Goal: Transaction & Acquisition: Purchase product/service

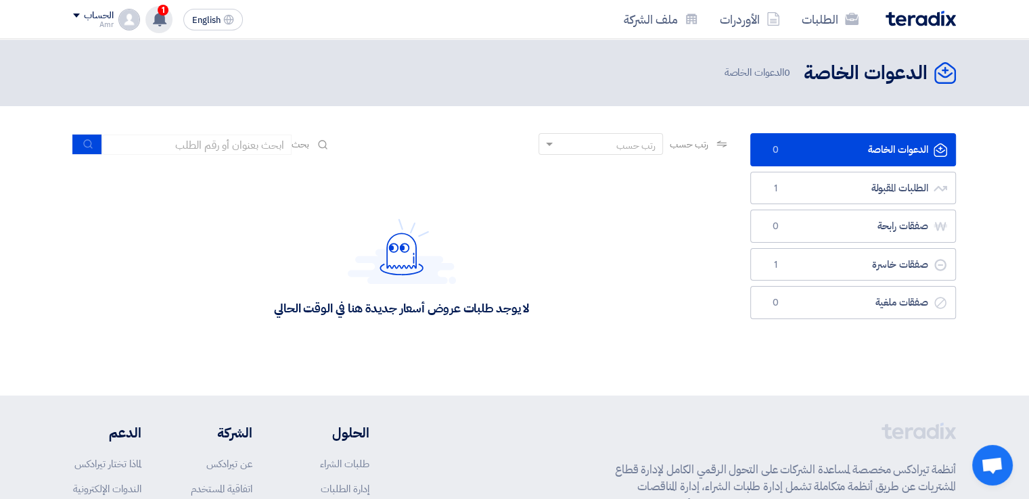
click at [160, 11] on span "1" at bounding box center [163, 10] width 11 height 11
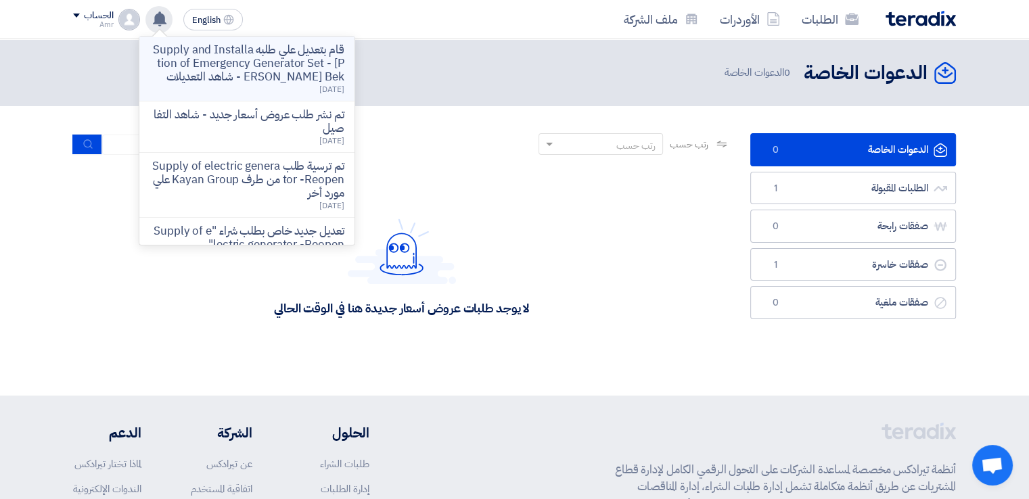
click at [238, 71] on p "قام بتعديل علي طلبه Supply and Installation of Emergency Generator Set - [PERSO…" at bounding box center [246, 63] width 193 height 41
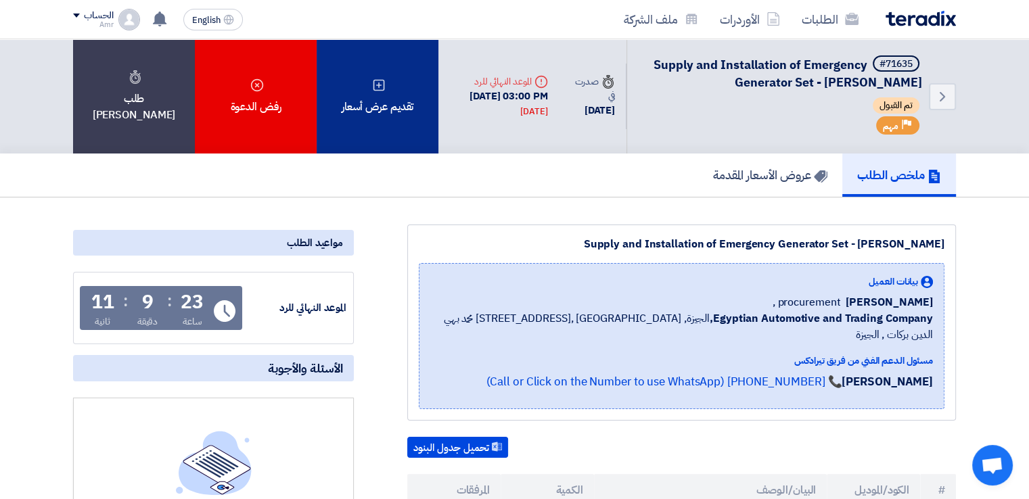
click at [381, 104] on div "تقديم عرض أسعار" at bounding box center [378, 96] width 122 height 114
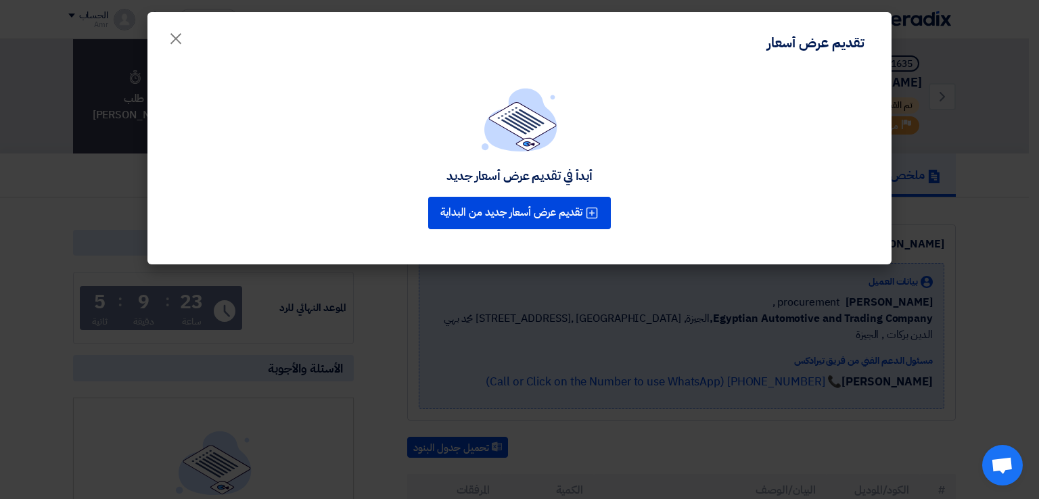
click at [563, 259] on div "أبدأ في تقديم عرض أسعار جديد تقديم عرض أسعار جديد من البداية" at bounding box center [519, 167] width 744 height 195
click at [584, 263] on div "أبدأ في تقديم عرض أسعار جديد تقديم عرض أسعار جديد من البداية" at bounding box center [519, 167] width 744 height 195
click at [649, 447] on modal-container "تقديم عرض أسعار × أبدأ في تقديم عرض أسعار جديد تقديم عرض أسعار جديد من البداية" at bounding box center [519, 249] width 1039 height 499
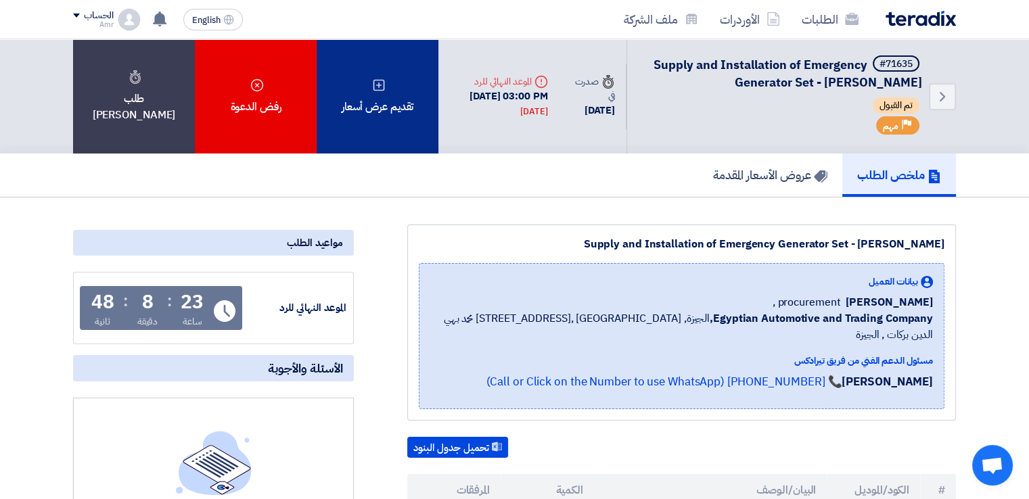
click at [375, 91] on use at bounding box center [378, 84] width 11 height 11
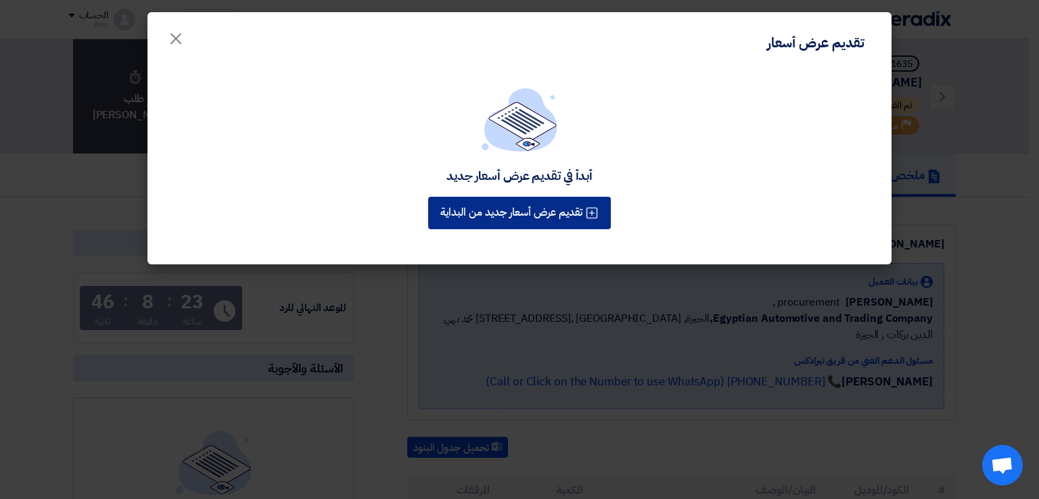
click at [519, 223] on button "تقديم عرض أسعار جديد من البداية" at bounding box center [519, 213] width 183 height 32
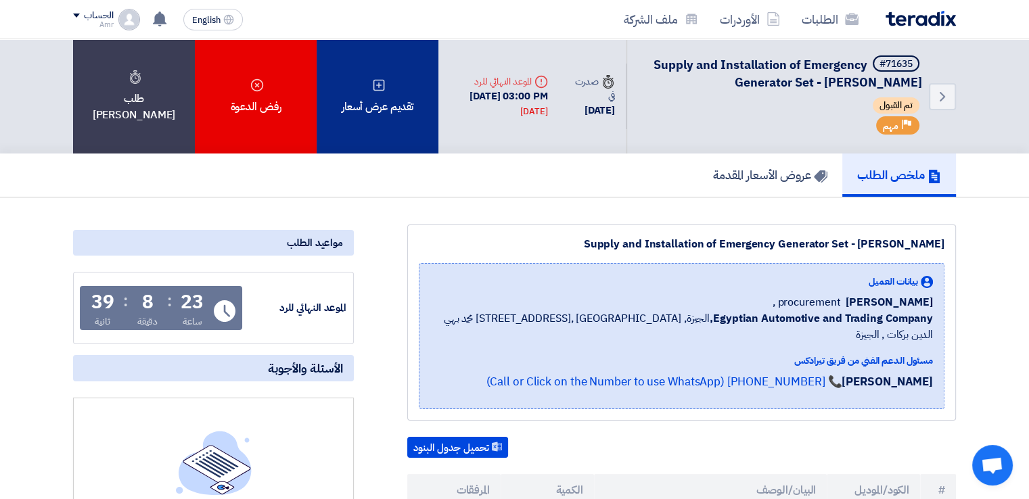
click at [379, 90] on use at bounding box center [378, 84] width 11 height 11
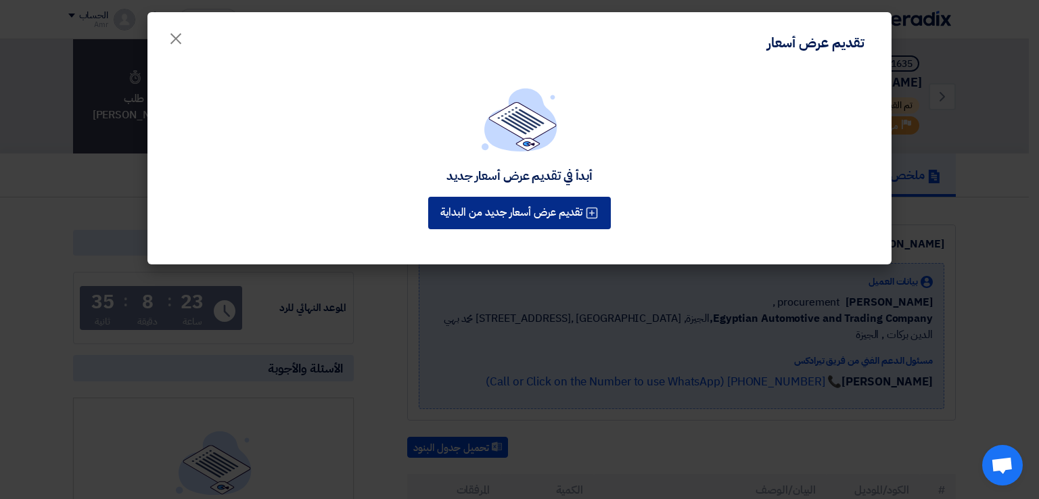
click at [595, 212] on icon at bounding box center [592, 213] width 14 height 14
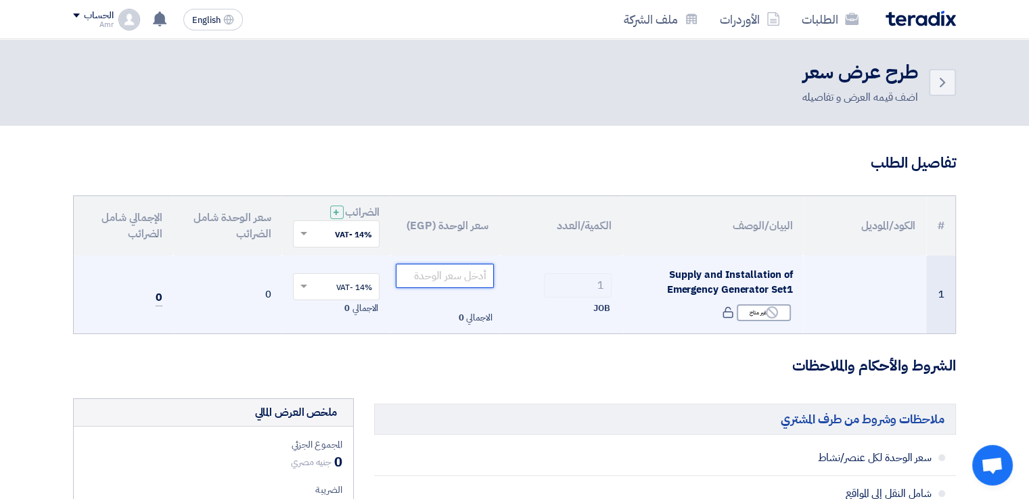
click at [474, 281] on input "number" at bounding box center [445, 276] width 98 height 24
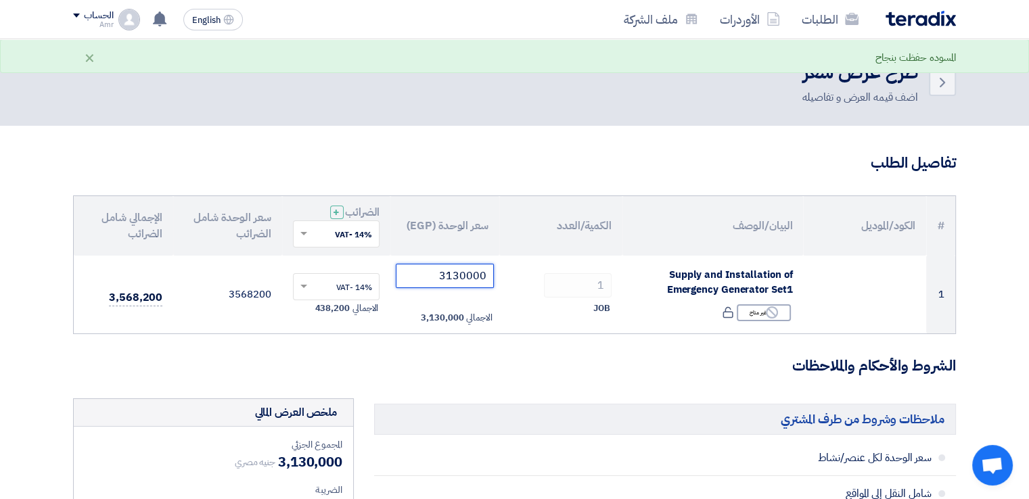
type input "3130000"
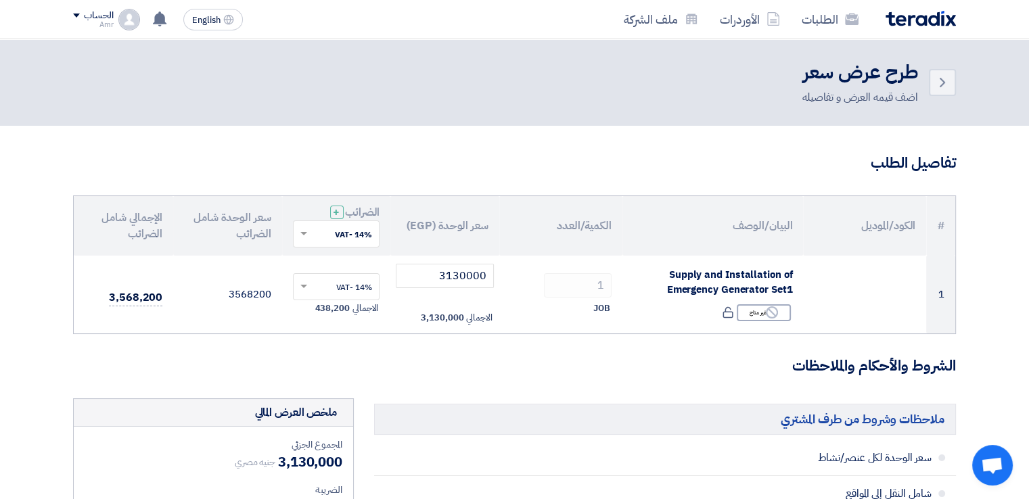
click at [626, 370] on h3 "الشروط والأحكام والملاحظات" at bounding box center [514, 366] width 883 height 21
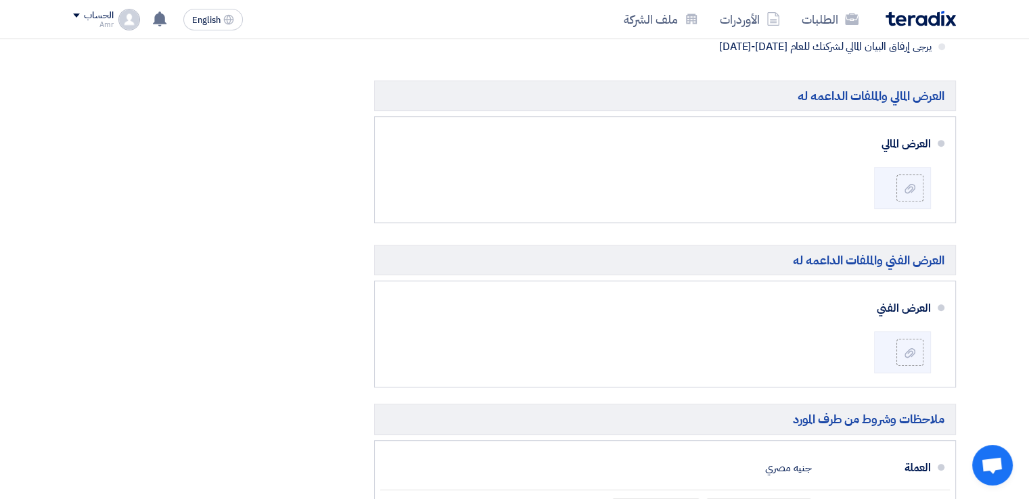
scroll to position [666, 0]
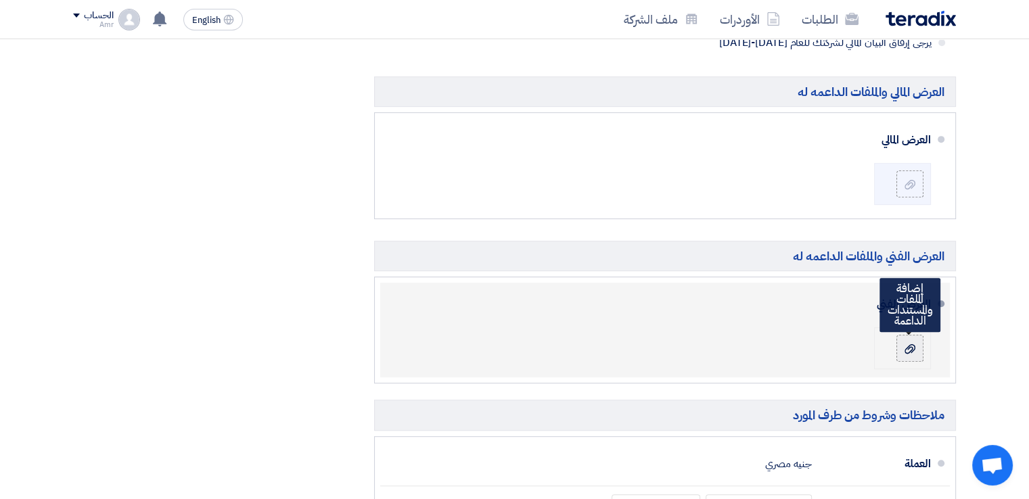
click at [906, 344] on icon at bounding box center [909, 349] width 11 height 11
click at [0, 0] on input "file" at bounding box center [0, 0] width 0 height 0
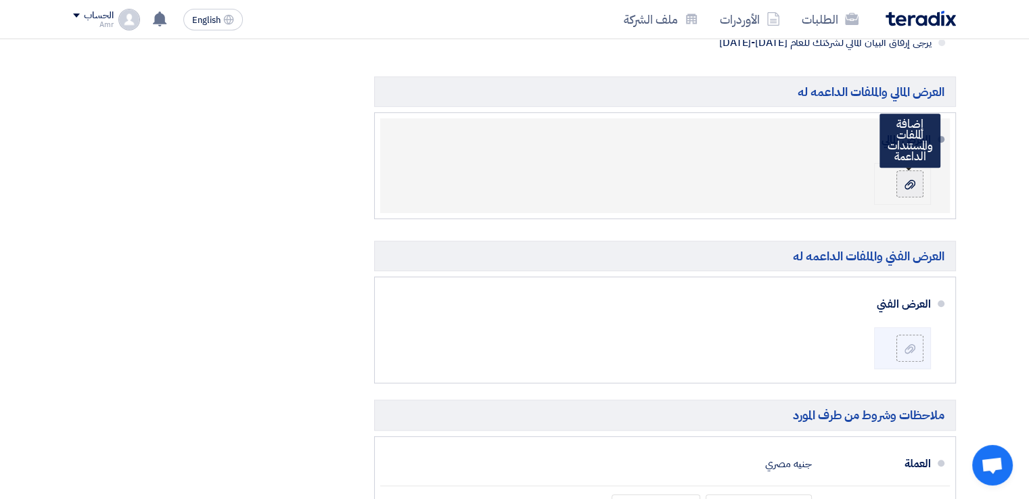
click at [915, 185] on div at bounding box center [910, 184] width 16 height 14
click at [0, 0] on input "file" at bounding box center [0, 0] width 0 height 0
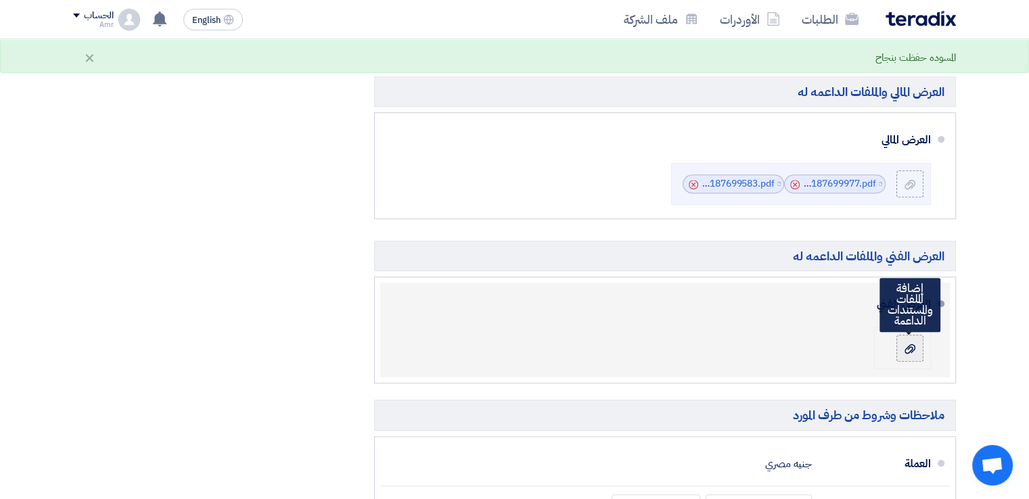
click at [910, 356] on label at bounding box center [909, 348] width 27 height 27
click at [0, 0] on input "file" at bounding box center [0, 0] width 0 height 0
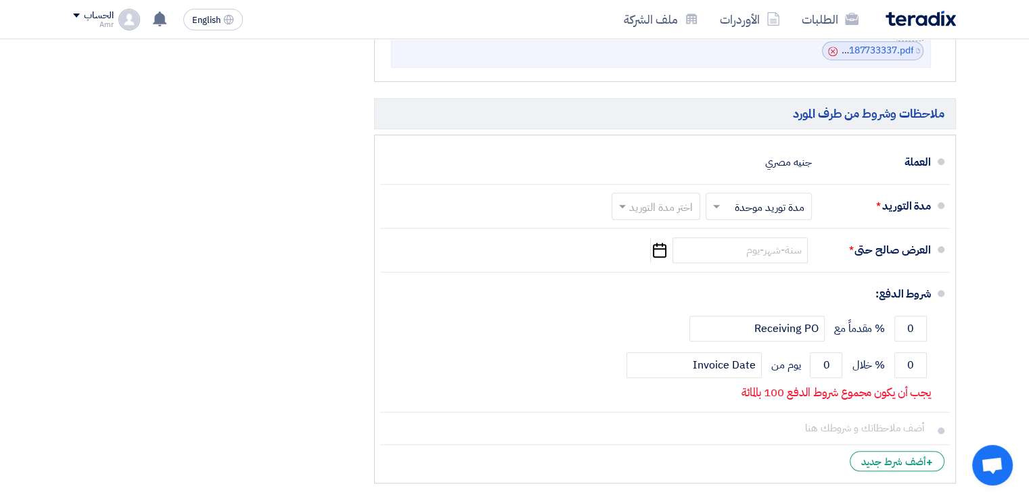
scroll to position [985, 0]
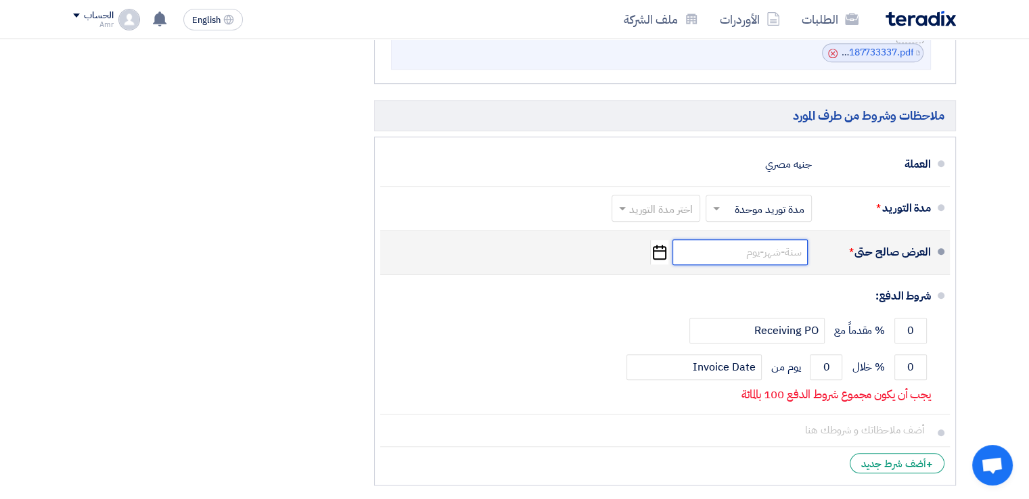
click at [720, 252] on input at bounding box center [739, 252] width 135 height 26
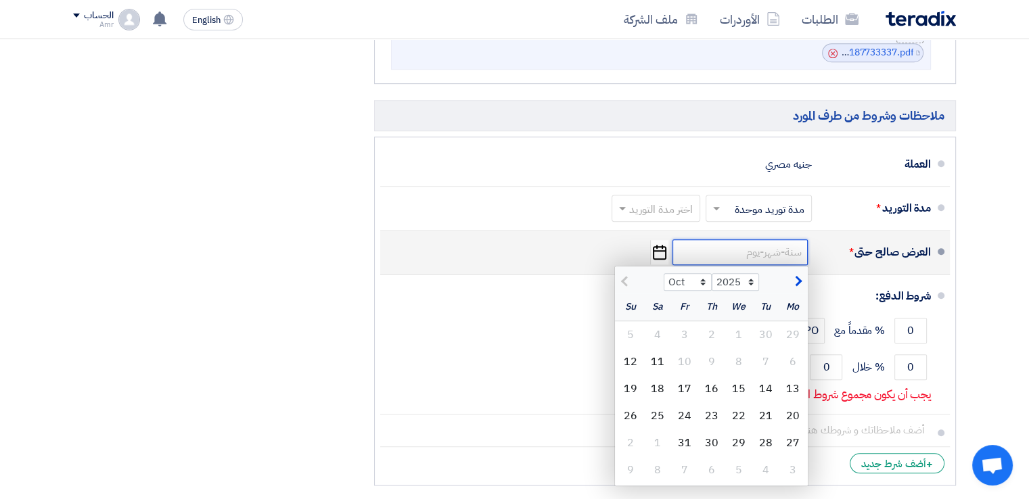
click at [774, 248] on input at bounding box center [739, 252] width 135 height 26
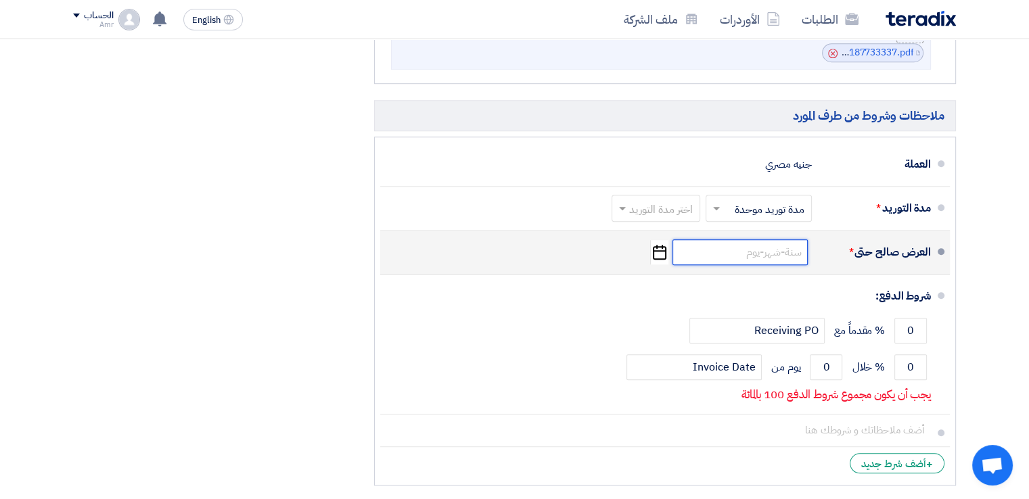
click at [762, 251] on input at bounding box center [739, 252] width 135 height 26
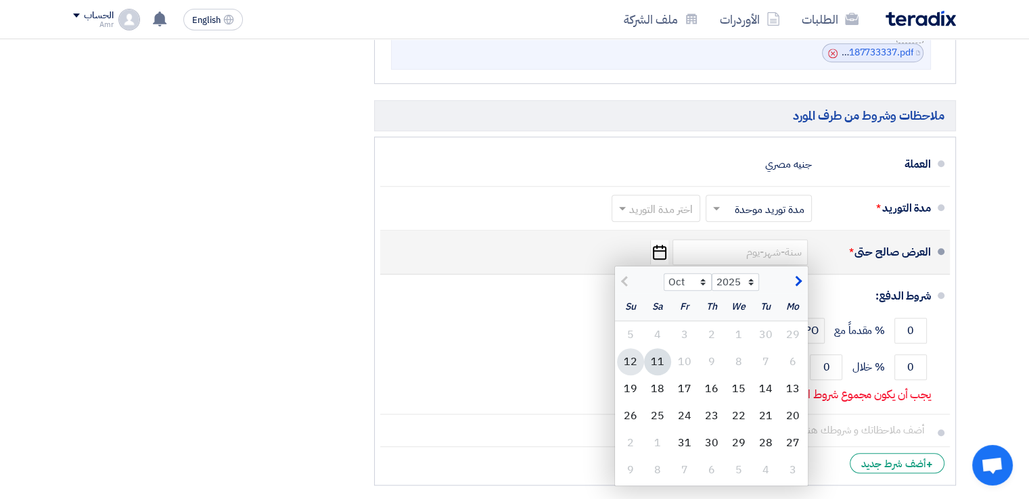
click at [632, 360] on div "12" at bounding box center [630, 361] width 27 height 27
type input "[DATE]"
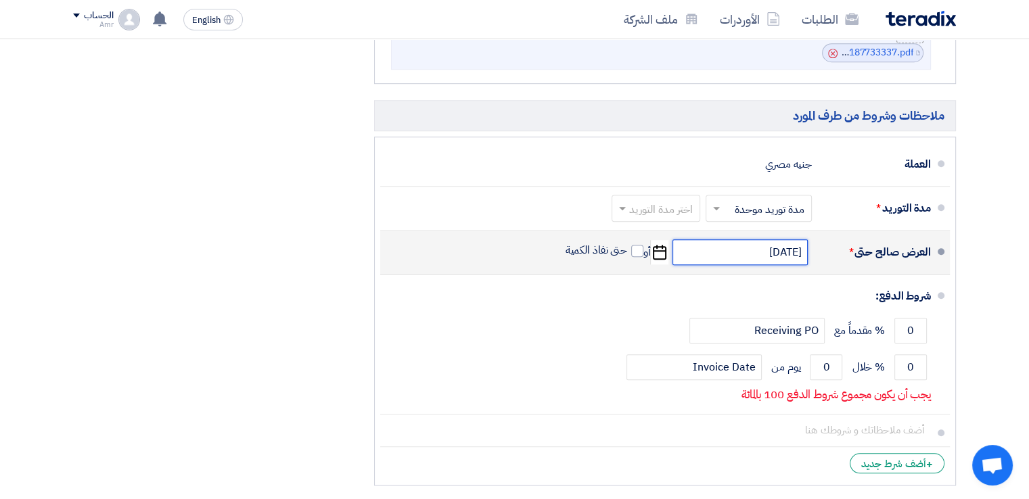
drag, startPoint x: 733, startPoint y: 250, endPoint x: 804, endPoint y: 250, distance: 71.0
click at [804, 250] on input "[DATE]" at bounding box center [739, 252] width 135 height 26
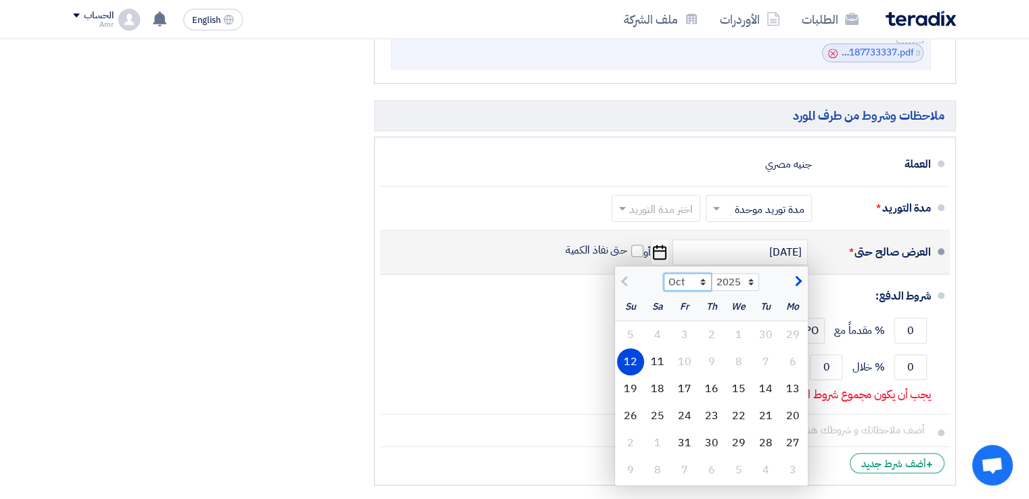
click at [703, 282] on select "Oct Nov Dec" at bounding box center [687, 282] width 48 height 18
select select "11"
click at [663, 273] on select "Oct Nov Dec" at bounding box center [687, 282] width 48 height 18
click at [733, 388] on div "12" at bounding box center [738, 388] width 27 height 27
type input "[DATE]"
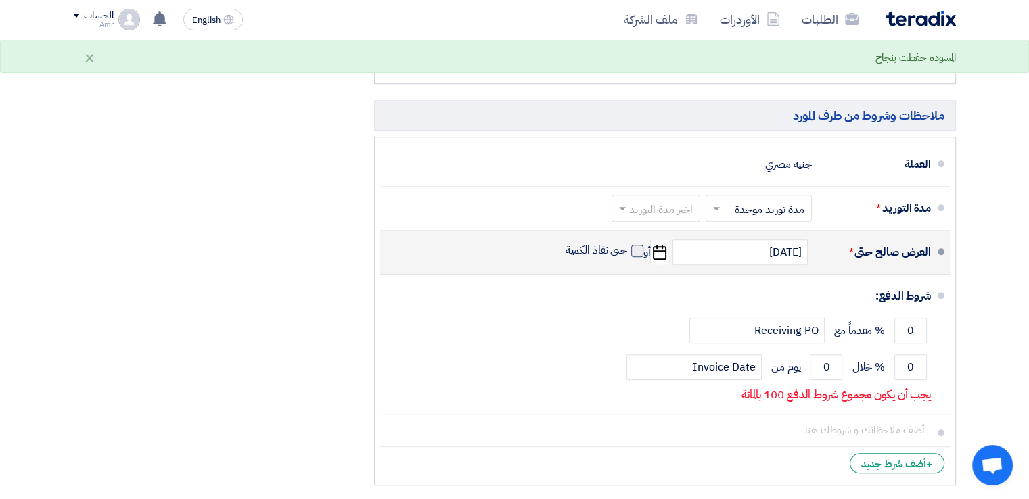
click at [637, 251] on span at bounding box center [637, 251] width 12 height 12
click at [628, 251] on input "حتى نفاذ الكمية" at bounding box center [595, 256] width 65 height 26
checkbox input "true"
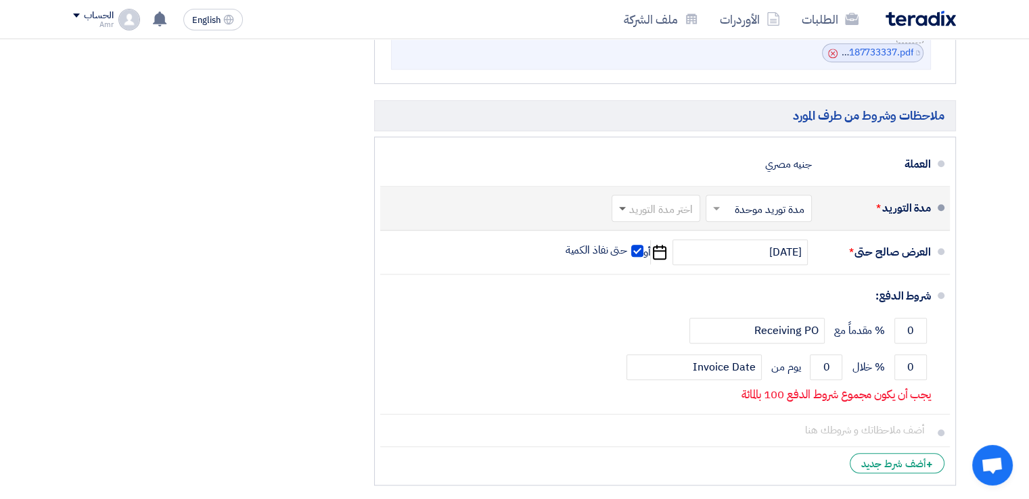
click at [622, 207] on span at bounding box center [620, 209] width 17 height 14
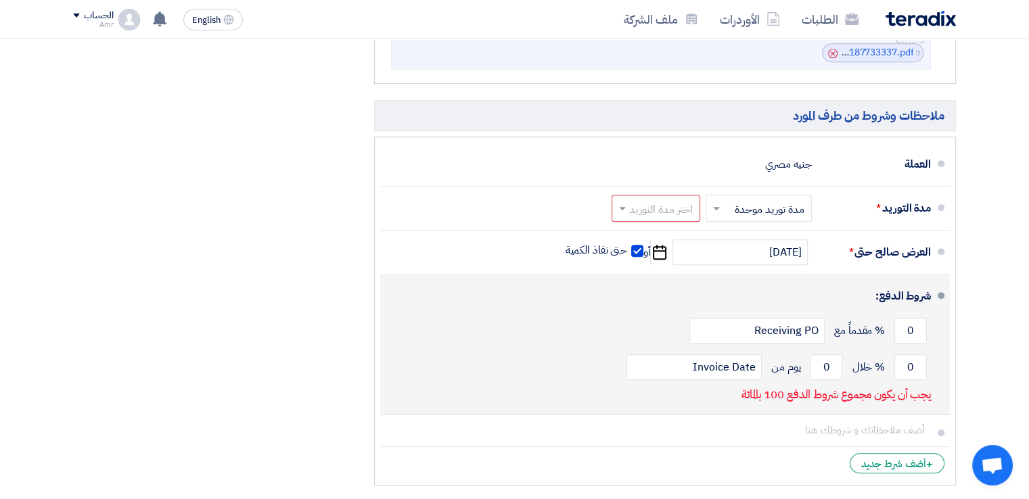
click at [484, 342] on div "0 % مقدماً مع Receiving PO" at bounding box center [661, 330] width 540 height 37
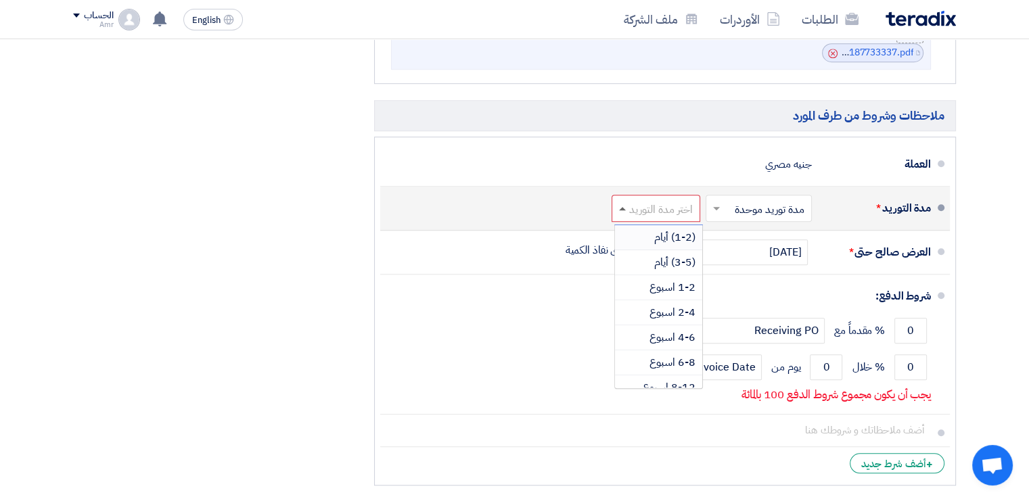
click at [620, 207] on span at bounding box center [622, 208] width 7 height 3
click at [659, 362] on span "8-12 اسبوع" at bounding box center [669, 360] width 53 height 16
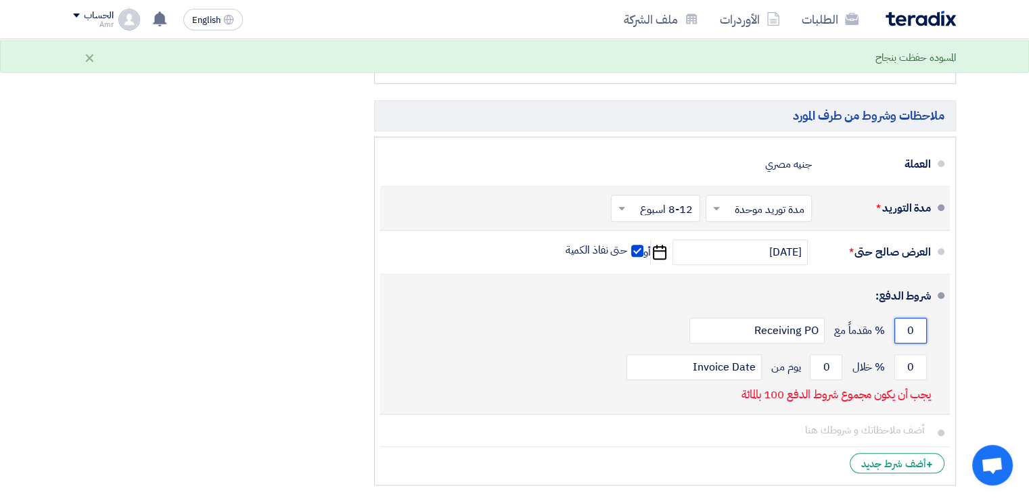
click at [914, 326] on input "0" at bounding box center [910, 331] width 32 height 26
type input "80"
click at [904, 365] on input "0" at bounding box center [910, 367] width 32 height 26
type input "0"
type input "20"
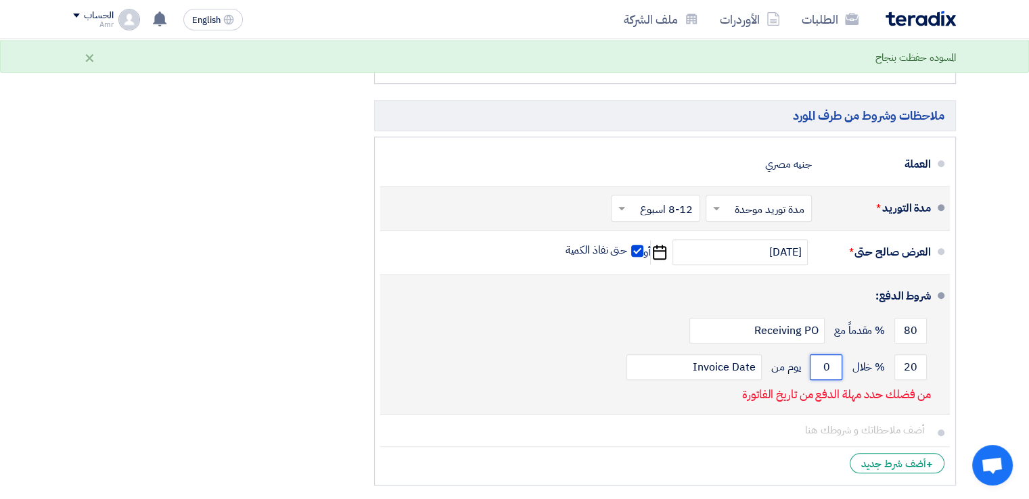
click at [829, 365] on input "0" at bounding box center [826, 367] width 32 height 26
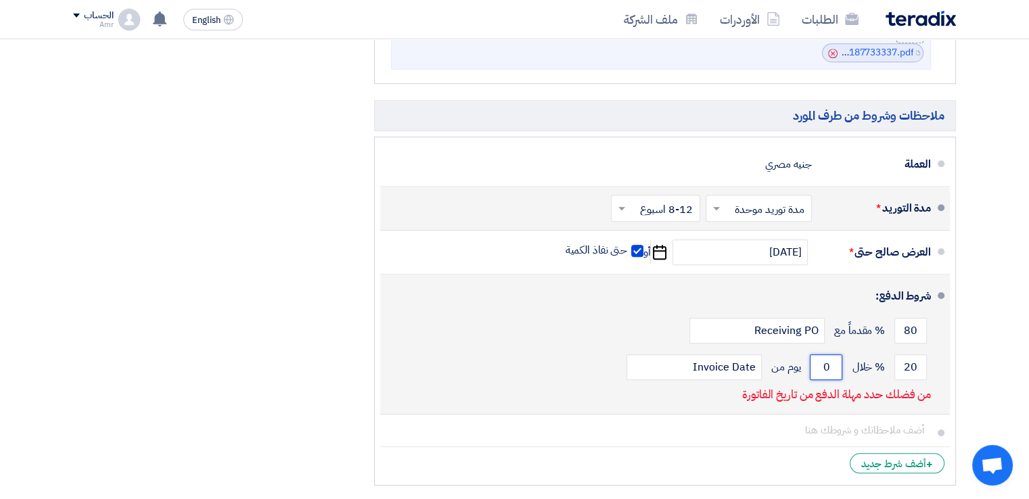
click at [826, 365] on input "0" at bounding box center [826, 367] width 32 height 26
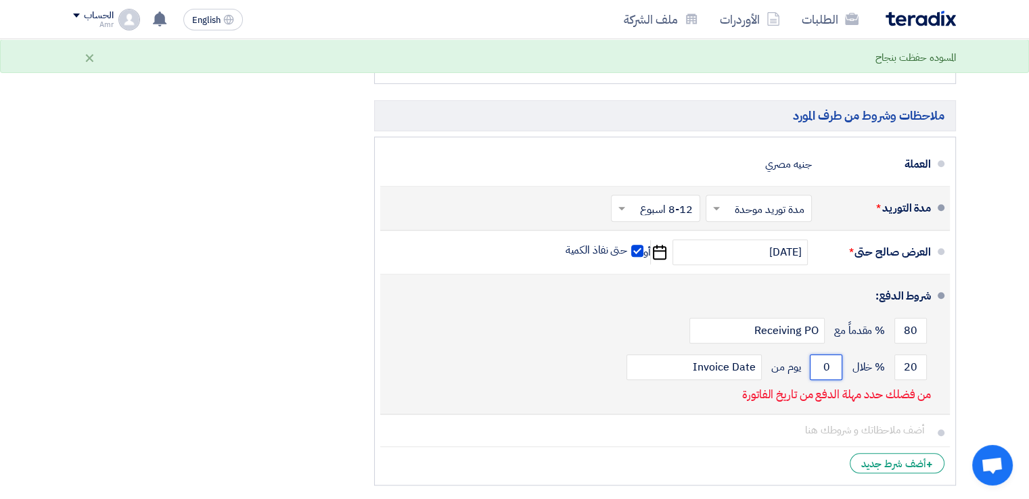
click at [826, 365] on input "0" at bounding box center [826, 367] width 32 height 26
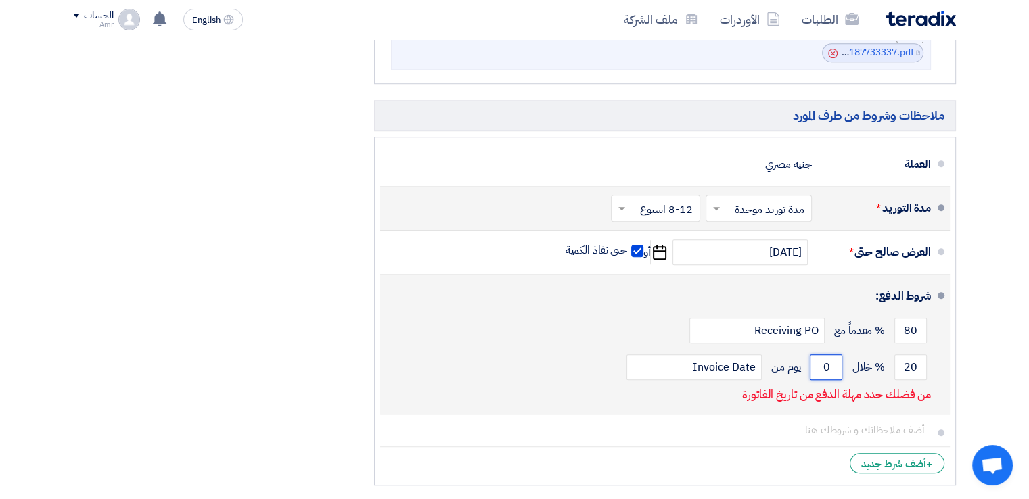
drag, startPoint x: 824, startPoint y: 364, endPoint x: 838, endPoint y: 364, distance: 13.5
click at [838, 364] on input "0" at bounding box center [826, 367] width 32 height 26
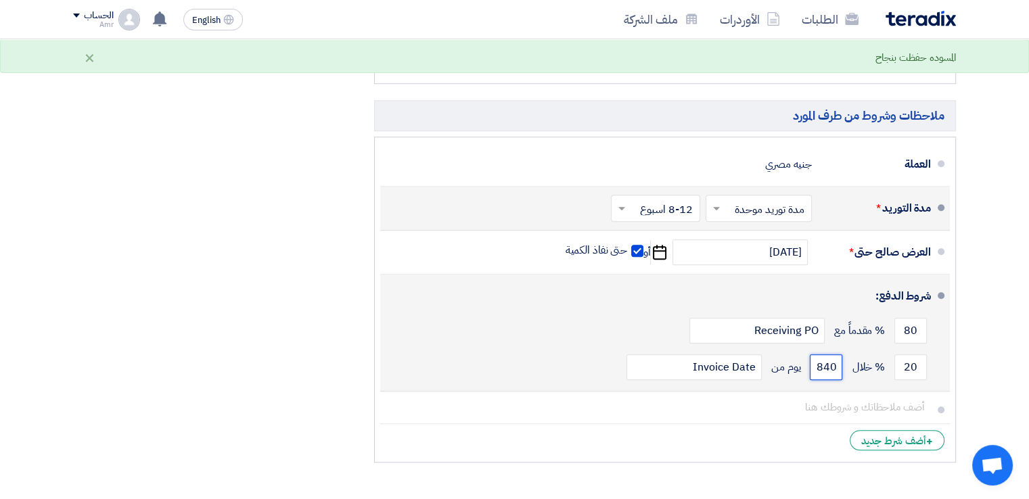
drag, startPoint x: 831, startPoint y: 358, endPoint x: 839, endPoint y: 363, distance: 9.4
click at [839, 363] on input "840" at bounding box center [826, 367] width 32 height 26
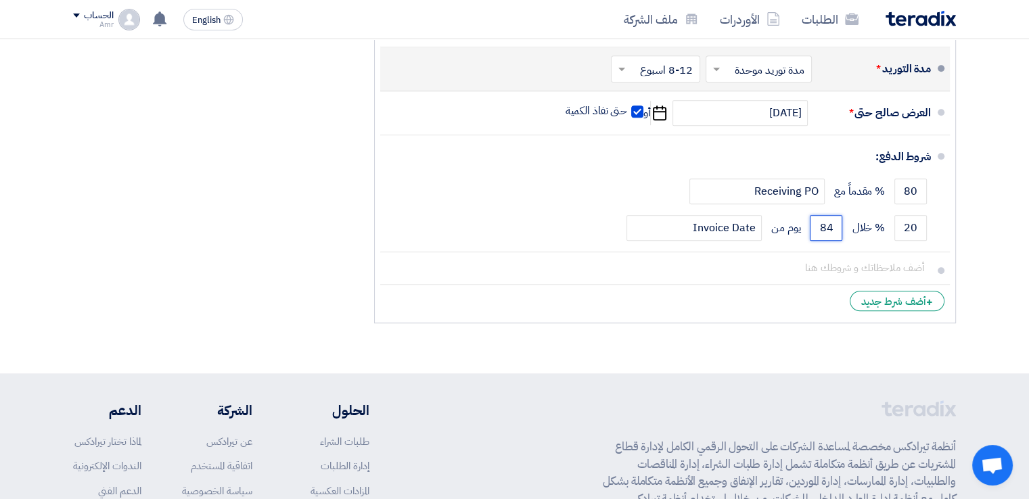
scroll to position [1125, 0]
type input "84"
click at [890, 298] on div "+ أضف شرط جديد" at bounding box center [896, 299] width 95 height 20
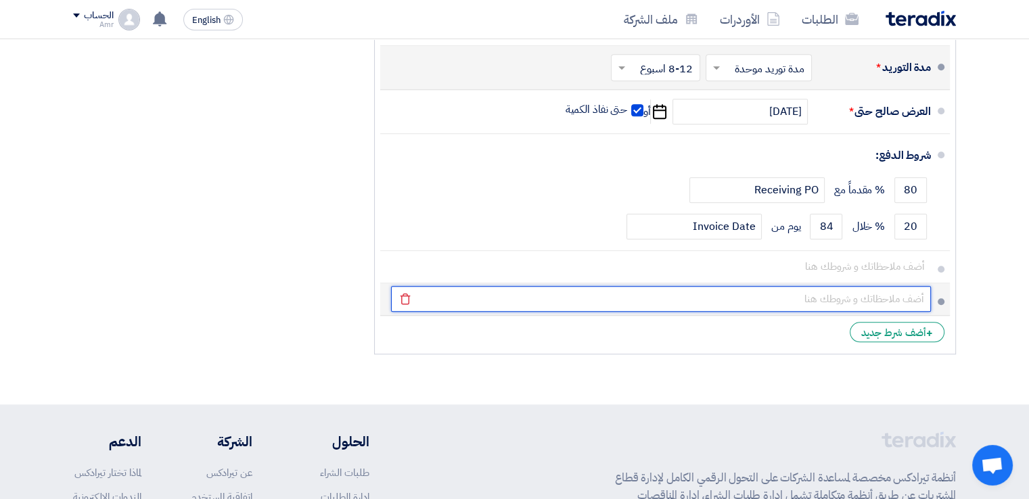
click at [882, 293] on input "text" at bounding box center [661, 299] width 540 height 26
type input "j"
click at [837, 299] on input "مقدم لسيادتكم عرض مولد ( inmesol ) ، عرض" at bounding box center [661, 299] width 540 height 26
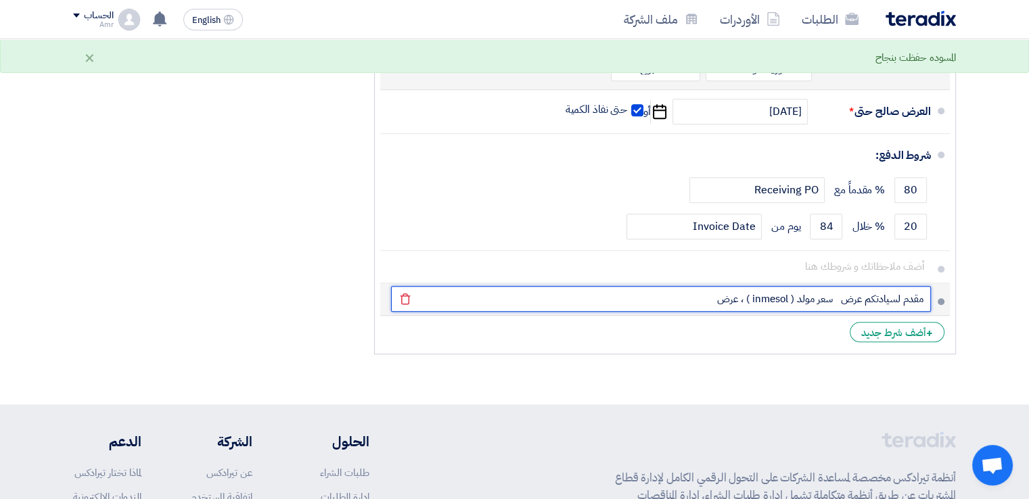
click at [704, 296] on input "مقدم لسيادتكم عرض سعر مولد ( inmesol ) ، عرض" at bounding box center [661, 299] width 540 height 26
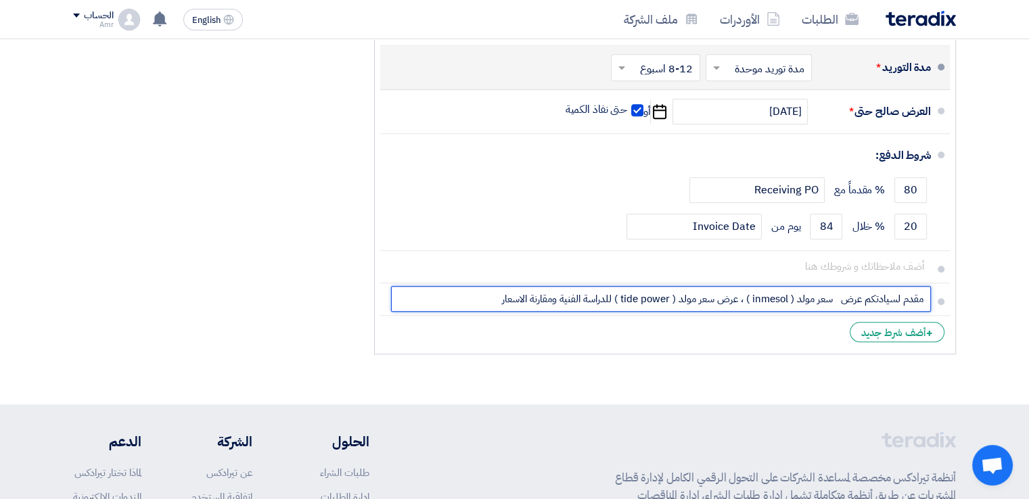
type input "مقدم لسيادتكم عرض سعر مولد ( inmesol ) ، عرض سعر مولد ( tide power ) للدراسة ال…"
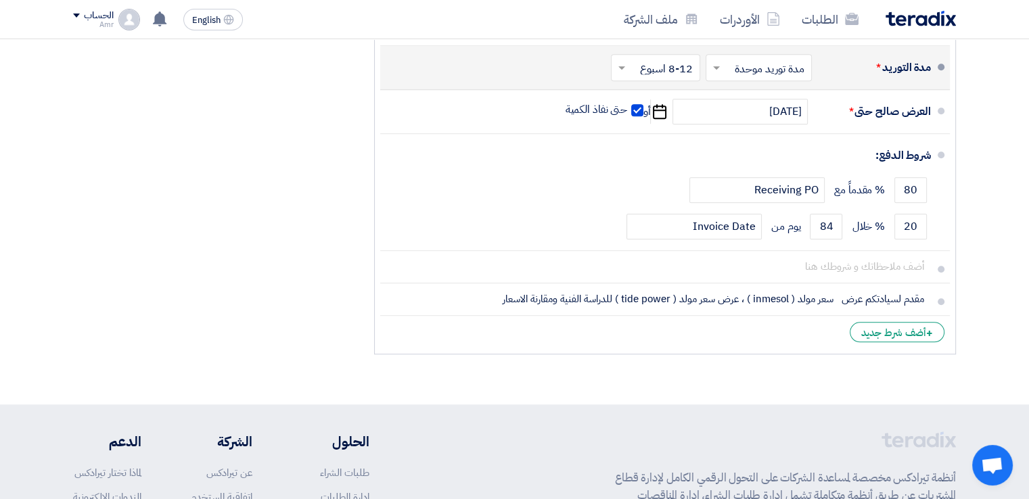
click at [755, 343] on li "+ أضف شرط جديد" at bounding box center [664, 332] width 569 height 32
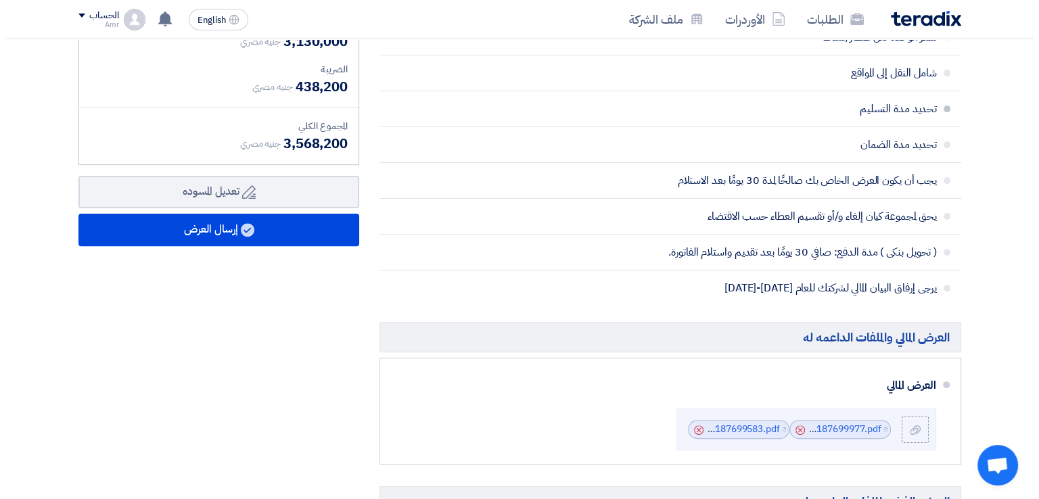
scroll to position [448, 0]
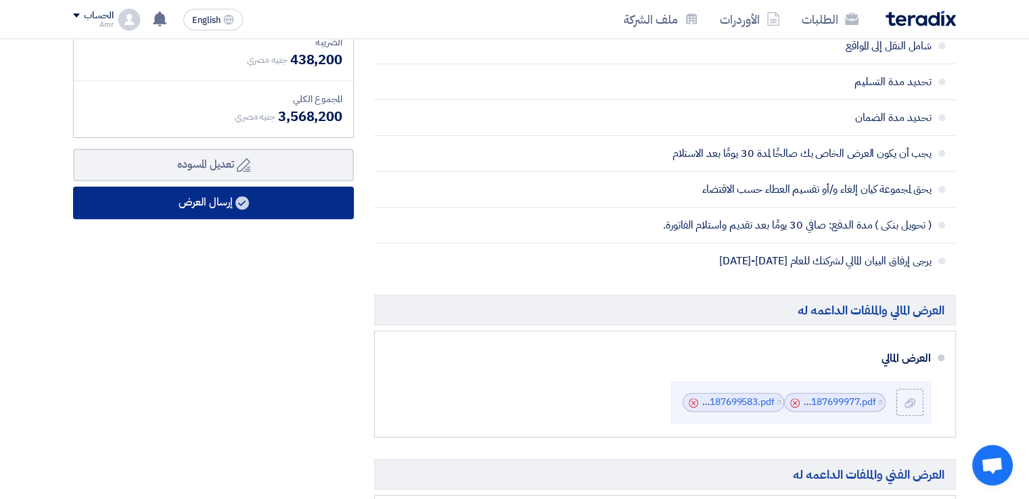
click at [245, 198] on use at bounding box center [242, 203] width 14 height 14
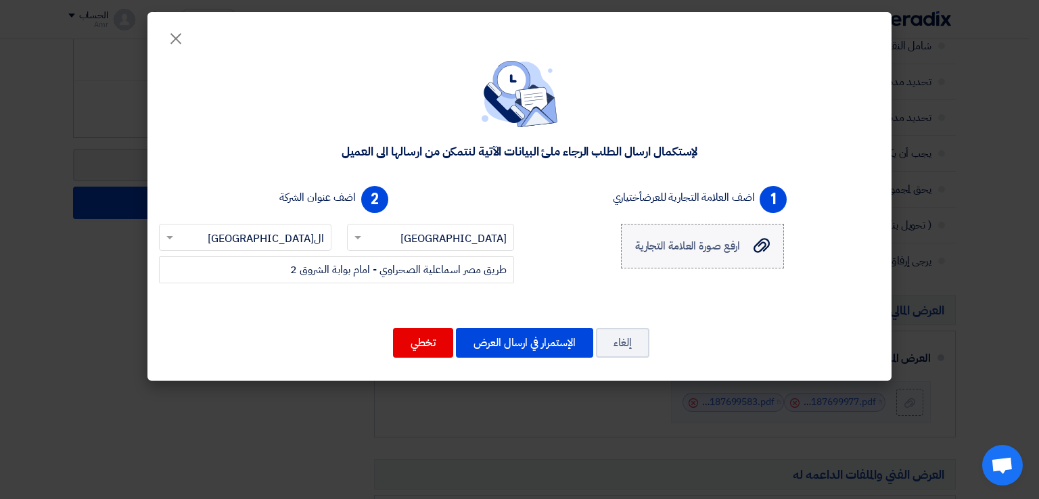
click at [762, 247] on icon "ارفع صورة العلامة التجارية" at bounding box center [761, 245] width 16 height 16
click at [0, 0] on input "ارفع صورة العلامة التجارية ارفع صورة العلامة التجارية" at bounding box center [0, 0] width 0 height 0
click at [524, 344] on button "الإستمرار في ارسال العرض" at bounding box center [524, 343] width 137 height 30
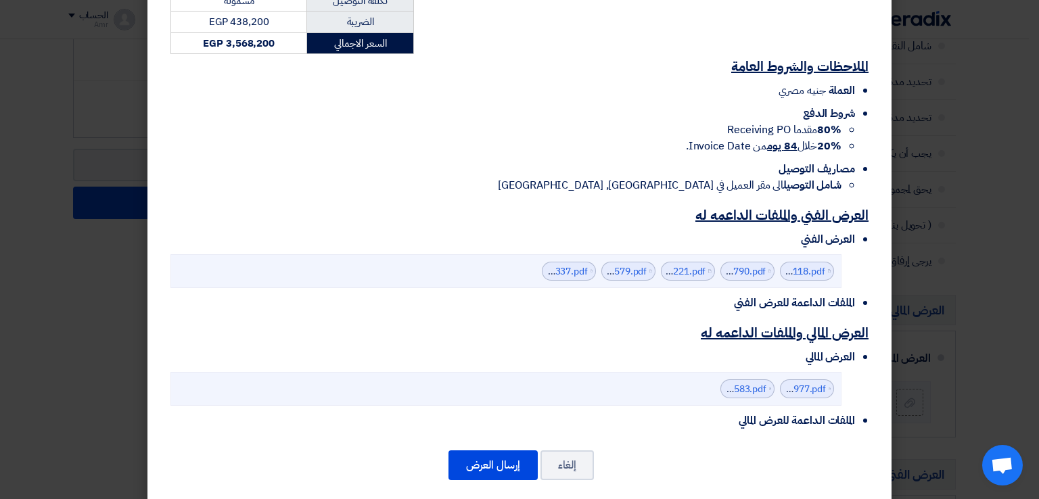
scroll to position [348, 0]
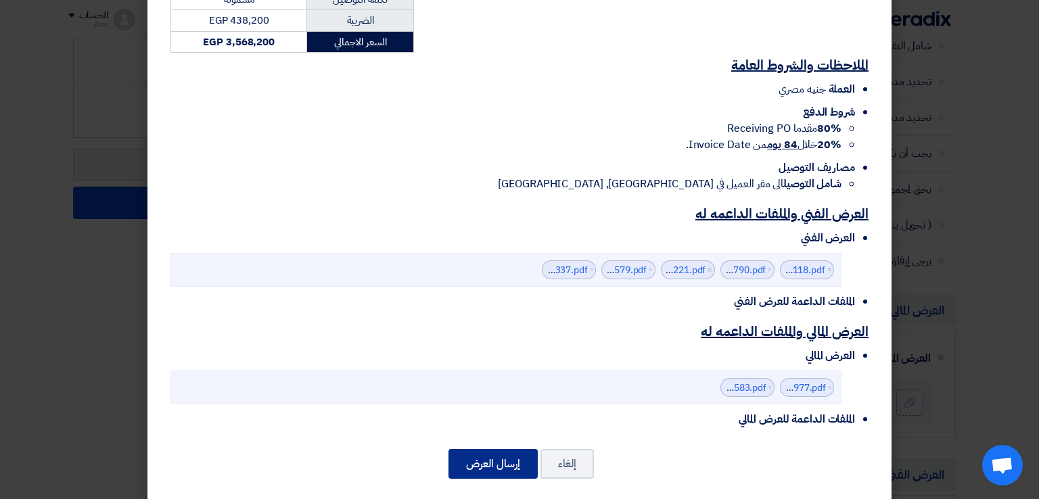
click at [490, 449] on button "إرسال العرض" at bounding box center [492, 464] width 89 height 30
